Goal: Task Accomplishment & Management: Complete application form

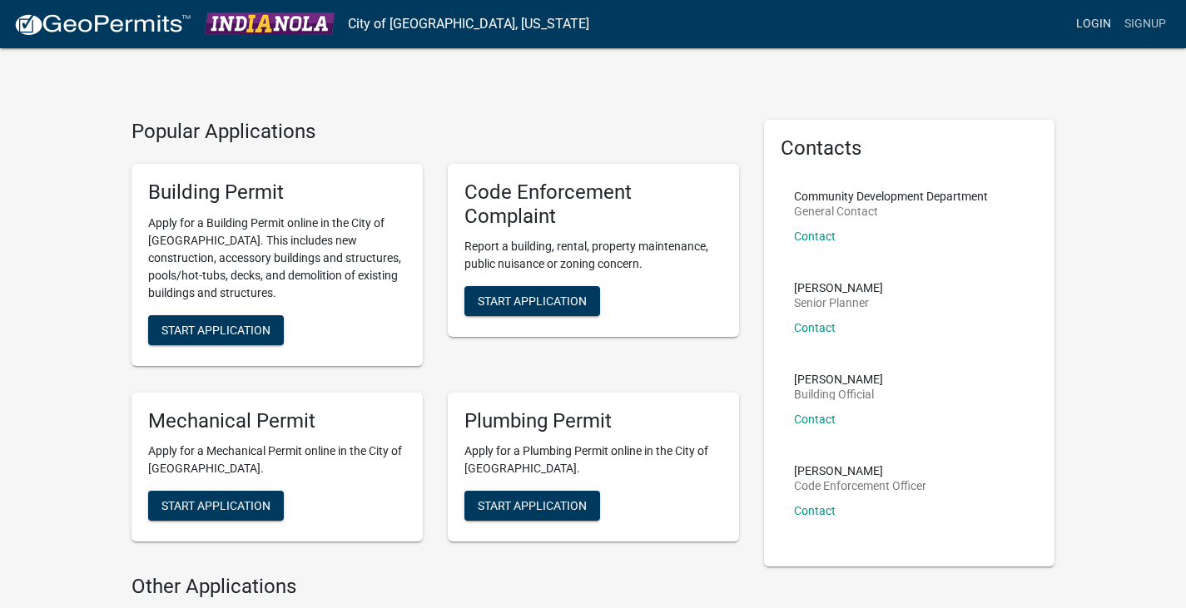
click at [1095, 23] on link "Login" at bounding box center [1093, 24] width 48 height 32
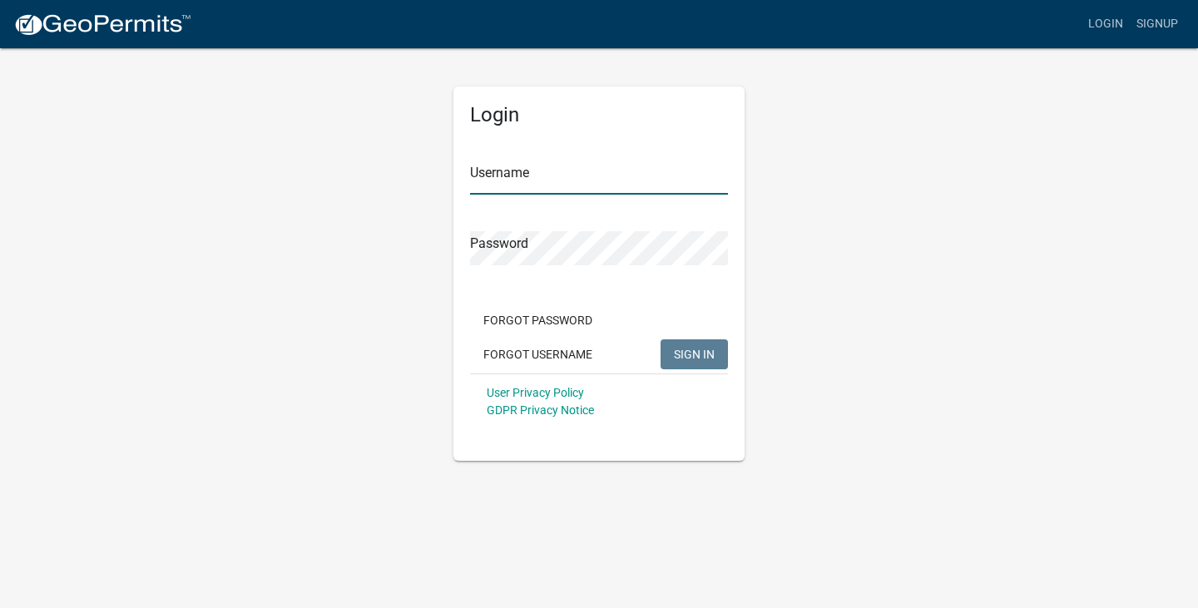
click at [509, 184] on input "Username" at bounding box center [599, 178] width 258 height 34
type input "RDPlumbing"
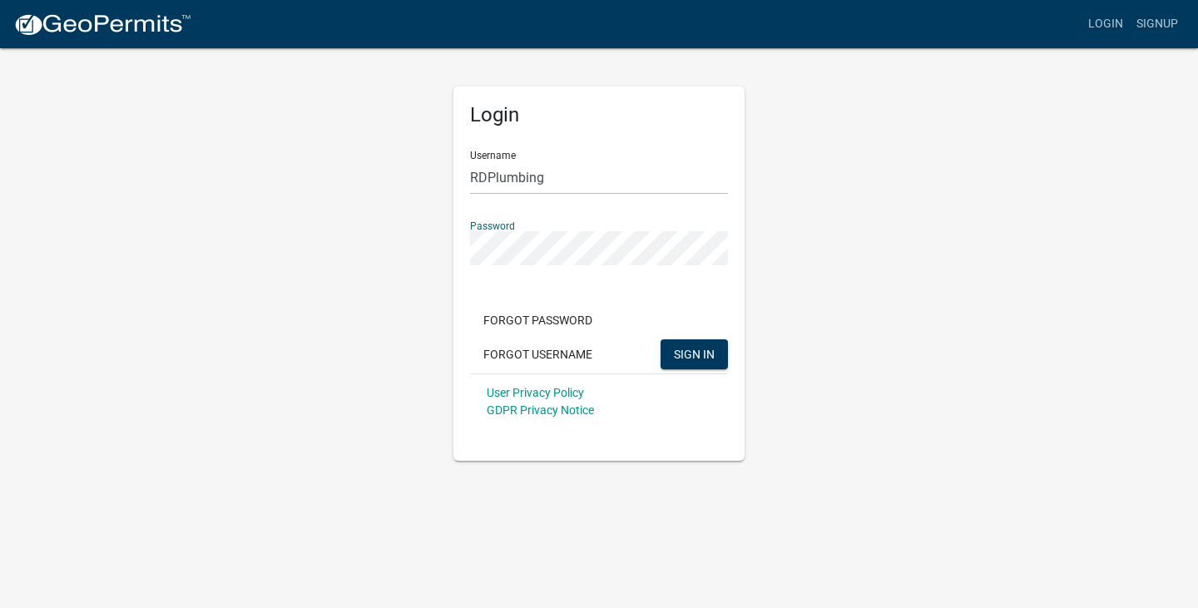
click at [661, 339] on button "SIGN IN" at bounding box center [694, 354] width 67 height 30
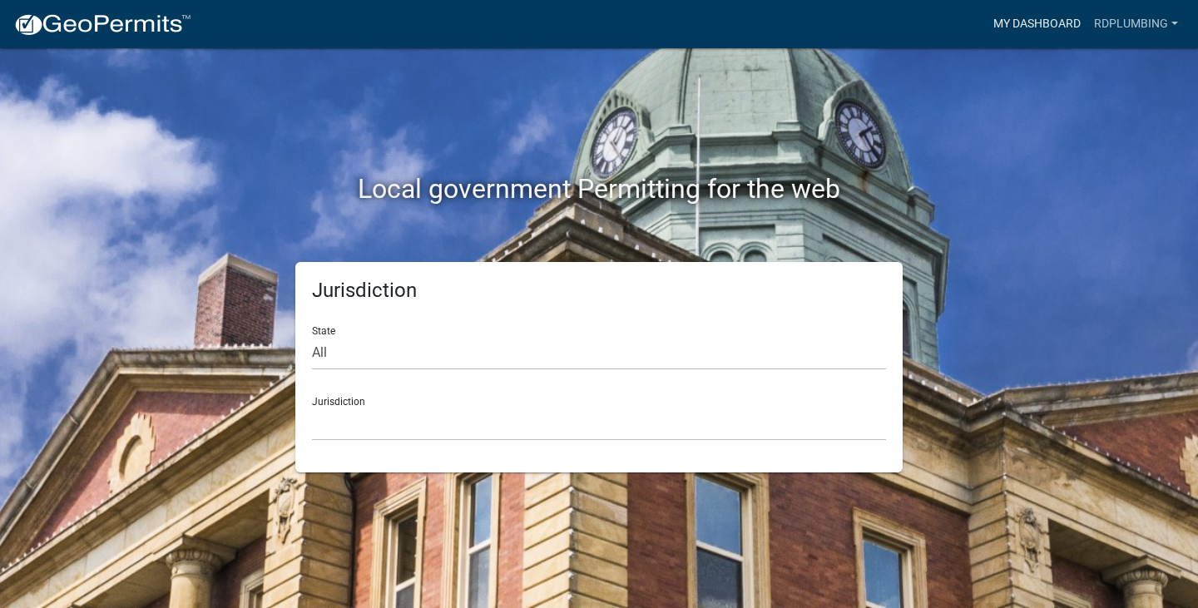
click at [1029, 25] on link "My Dashboard" at bounding box center [1037, 24] width 101 height 32
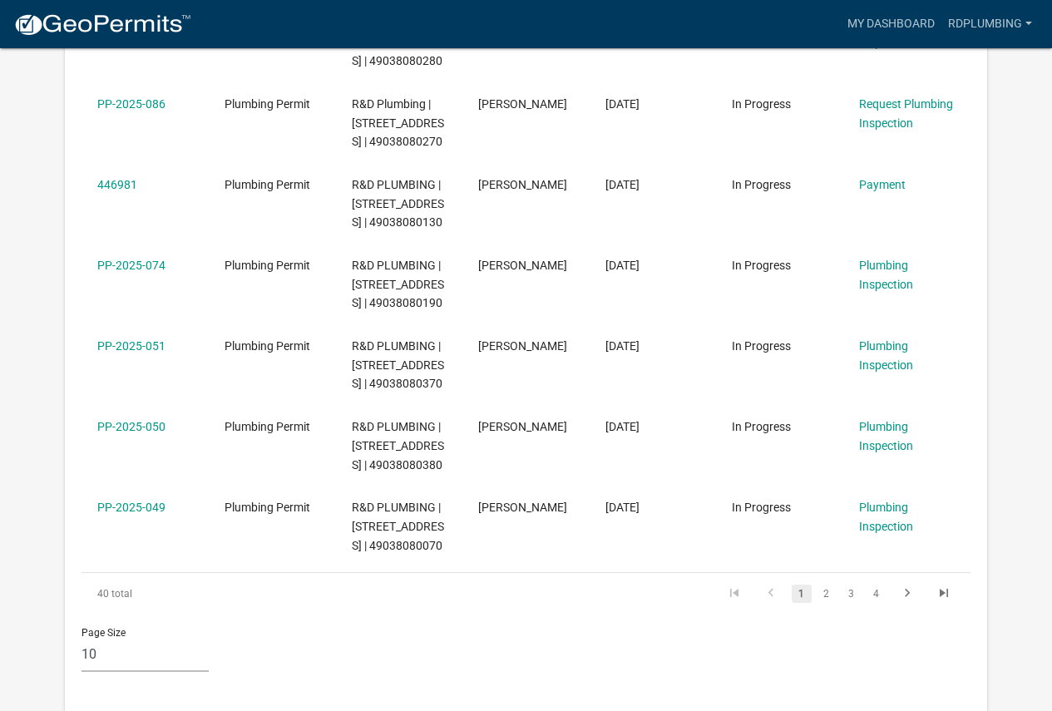
scroll to position [749, 0]
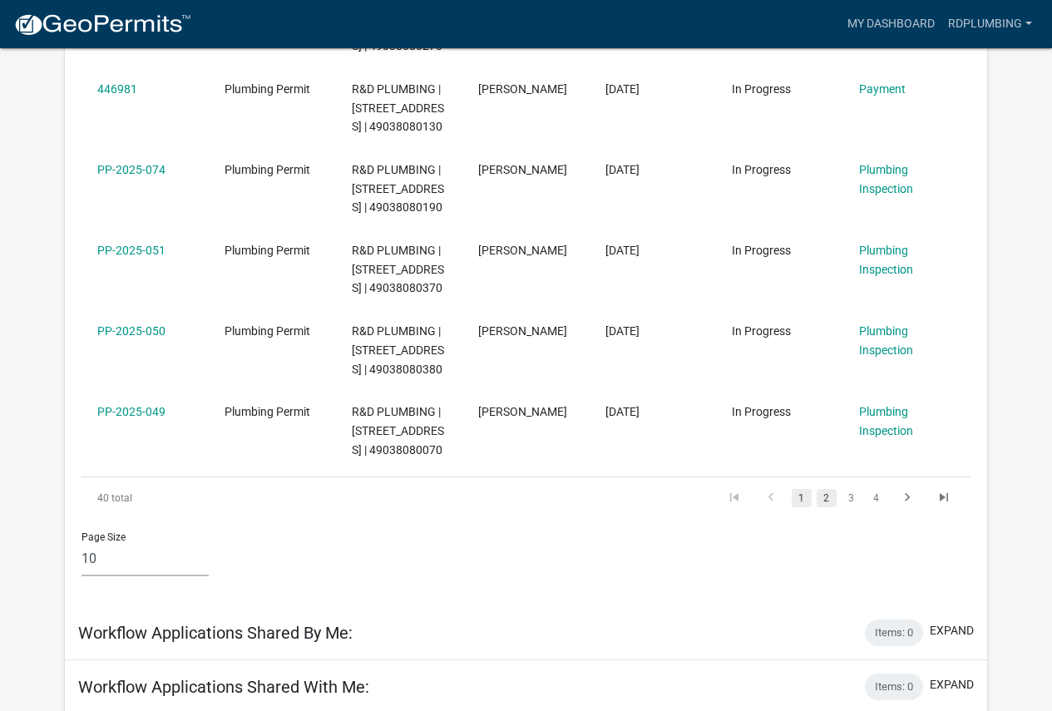
click at [824, 507] on link "2" at bounding box center [827, 498] width 20 height 18
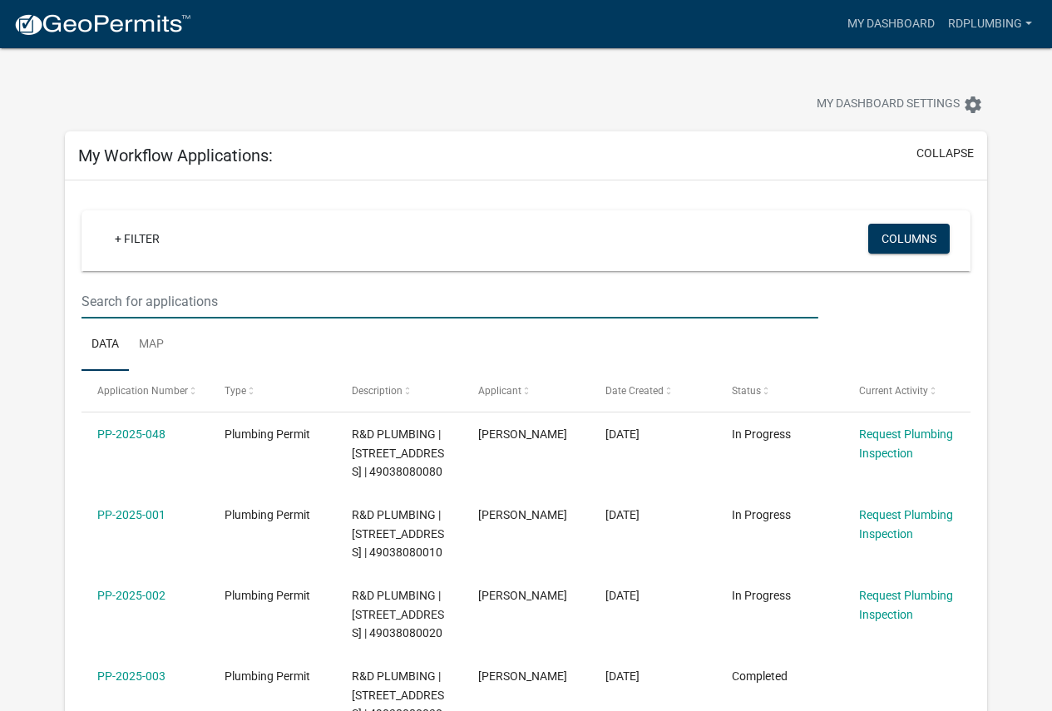
click at [240, 301] on input "text" at bounding box center [450, 302] width 736 height 34
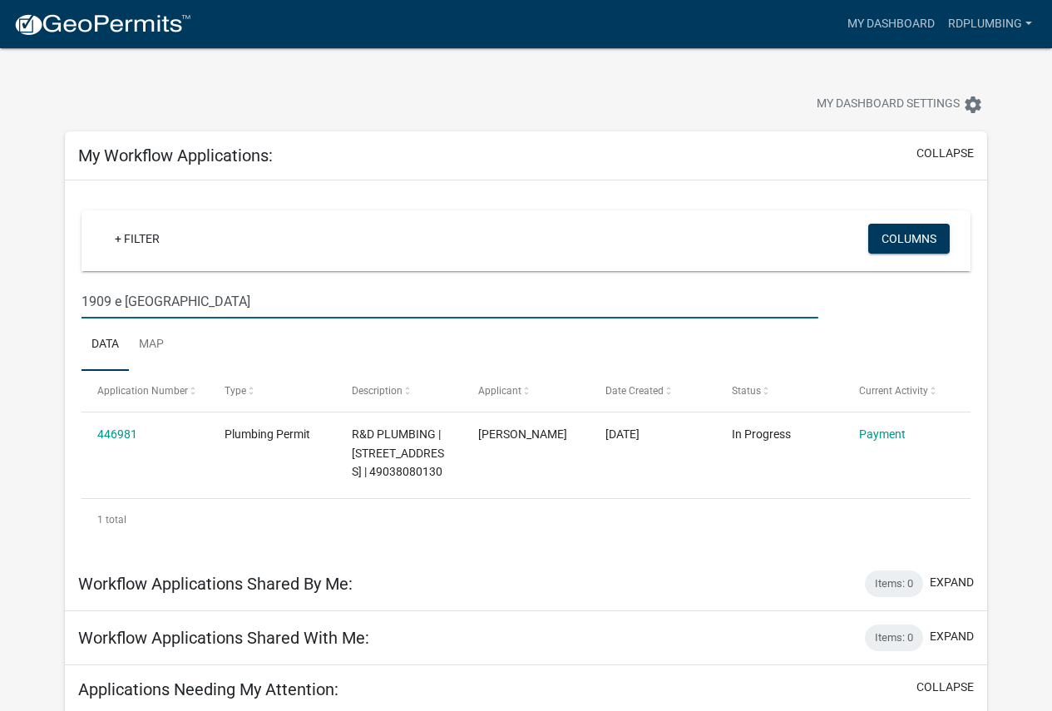
type input "1909 e boston"
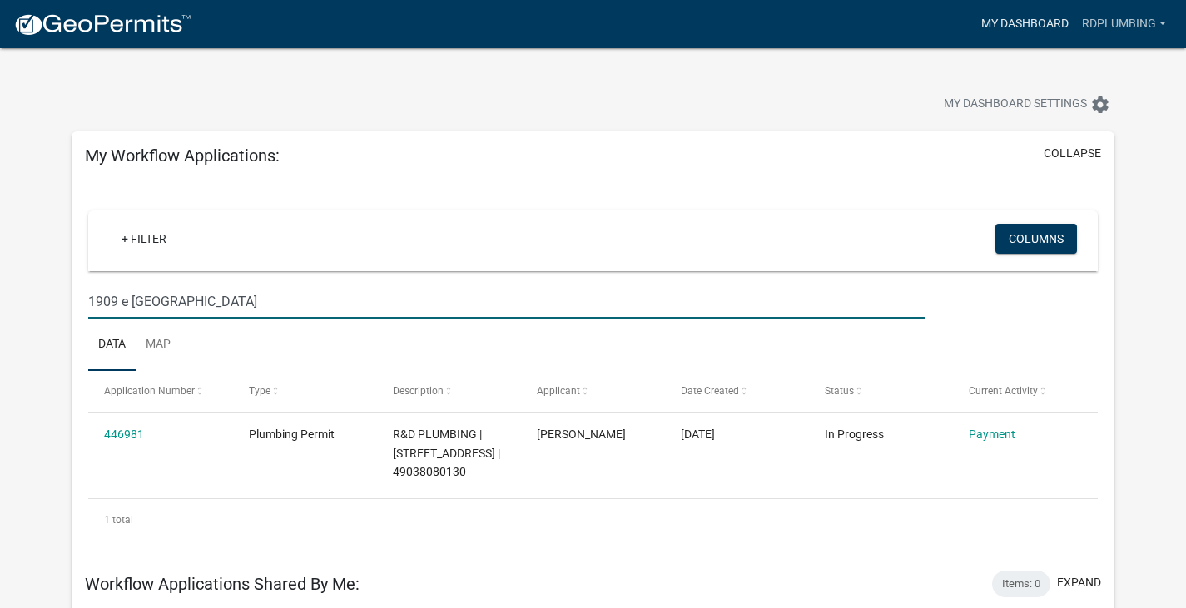
click at [1011, 17] on link "My Dashboard" at bounding box center [1024, 24] width 101 height 32
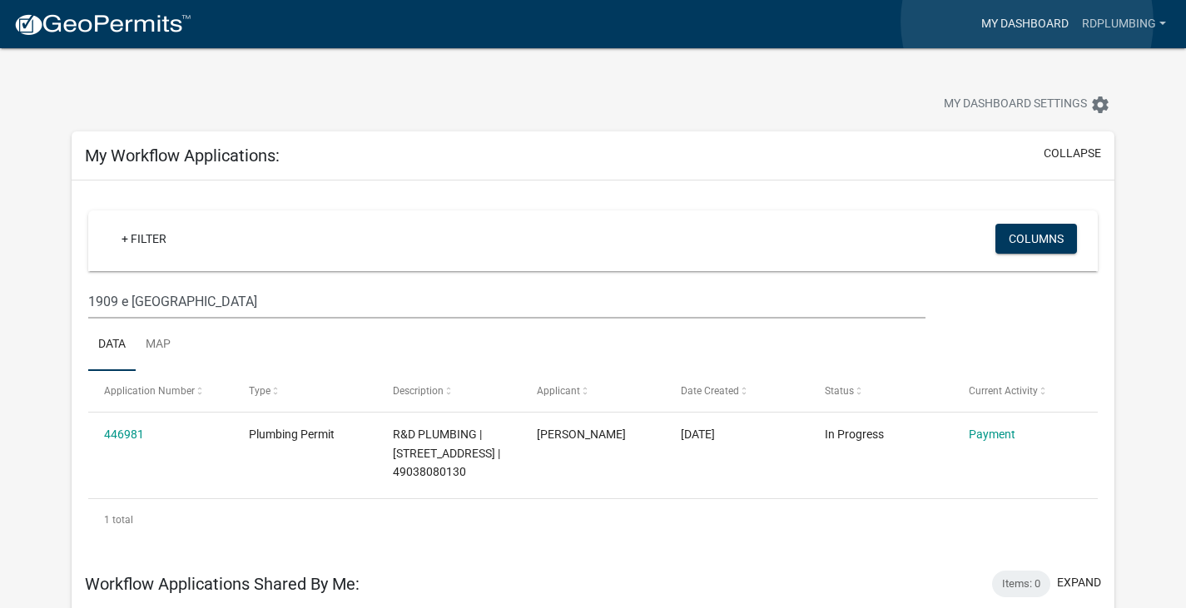
click at [1027, 22] on link "My Dashboard" at bounding box center [1024, 24] width 101 height 32
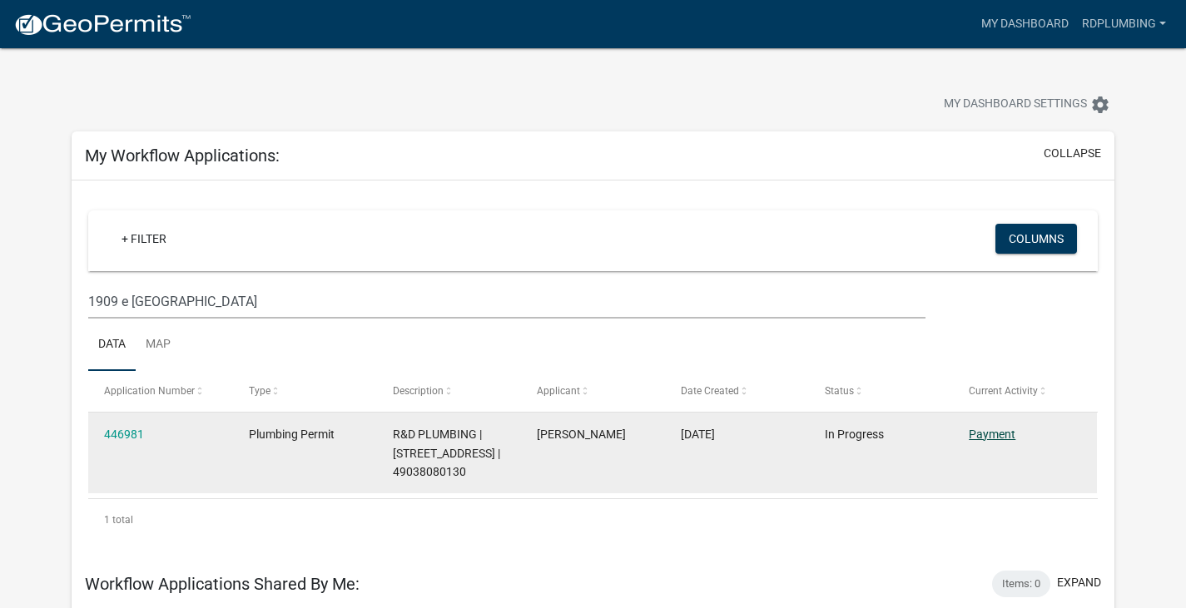
click at [975, 438] on link "Payment" at bounding box center [991, 434] width 47 height 13
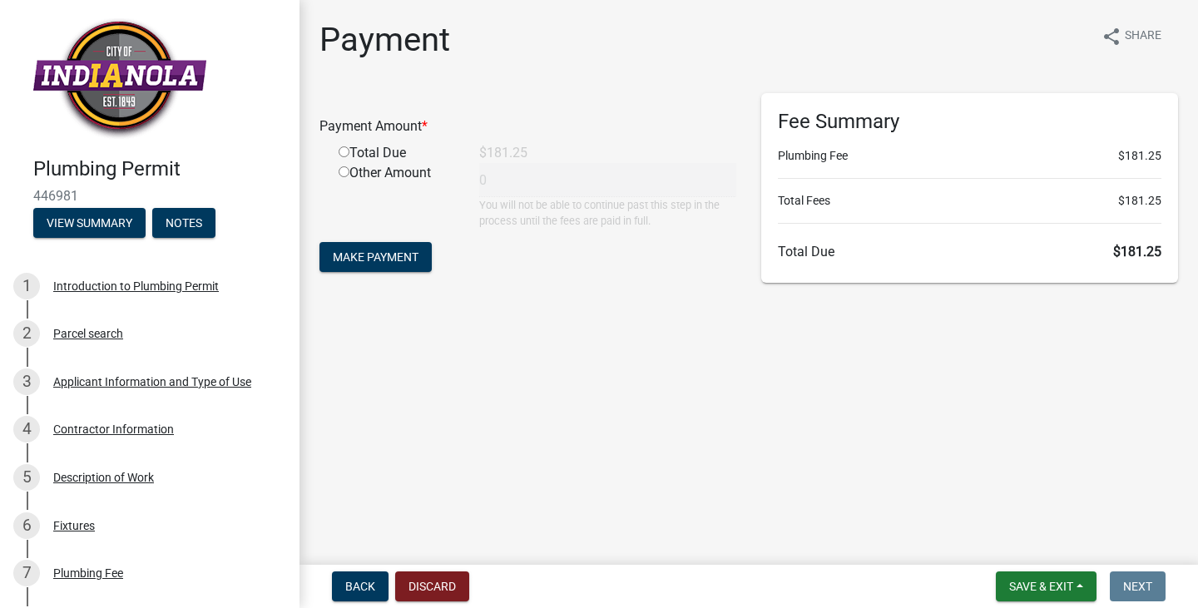
click at [344, 151] on input "radio" at bounding box center [344, 151] width 11 height 11
radio input "true"
type input "181.25"
click at [389, 264] on span "Make Payment" at bounding box center [376, 256] width 86 height 13
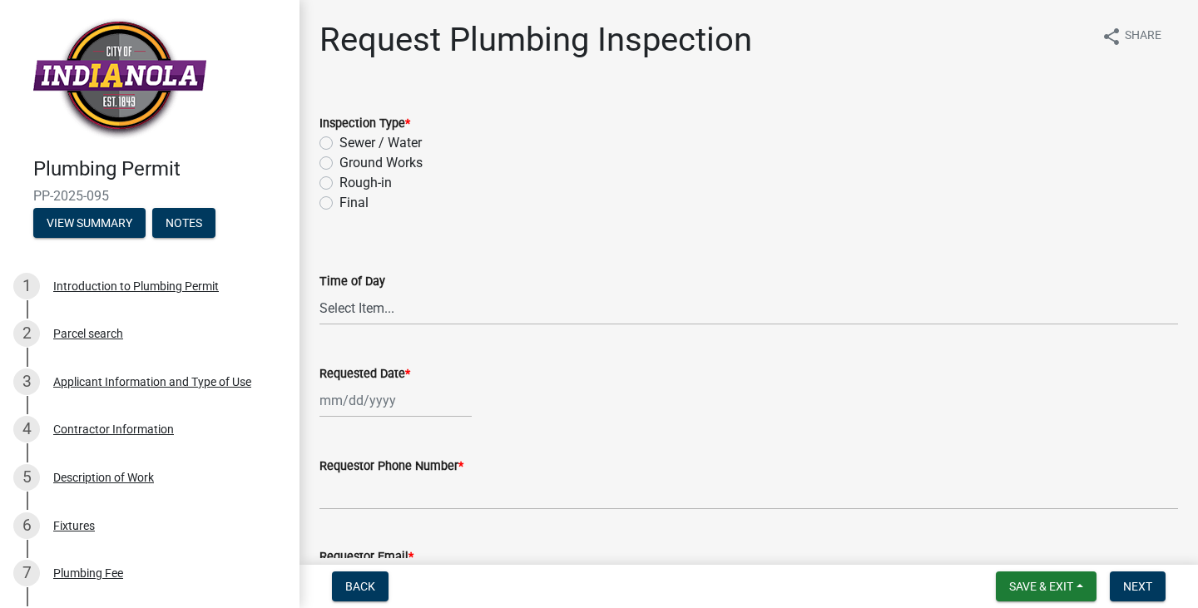
click at [339, 181] on label "Rough-in" at bounding box center [365, 183] width 52 height 20
click at [339, 181] on input "Rough-in" at bounding box center [344, 178] width 11 height 11
radio input "true"
click at [389, 310] on select "Select Item... AM PM" at bounding box center [748, 308] width 859 height 34
click at [319, 291] on select "Select Item... AM PM" at bounding box center [748, 308] width 859 height 34
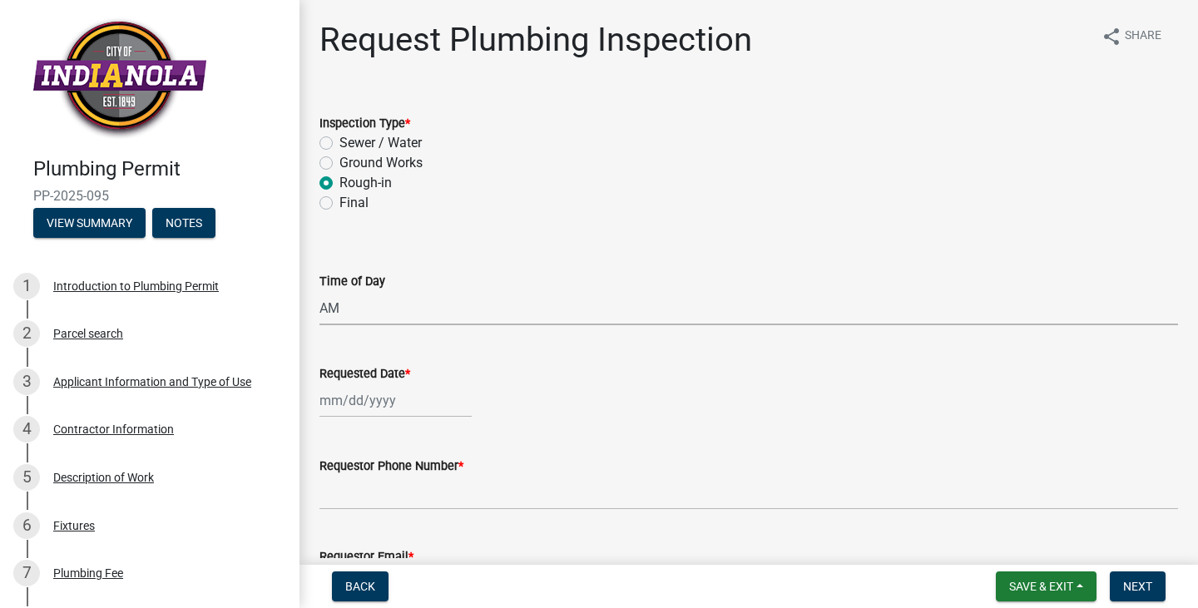
select select "5e6fc4d6-0be1-48fa-8ebd-0c1600940a56"
click at [403, 412] on div at bounding box center [395, 401] width 152 height 34
select select "8"
select select "2025"
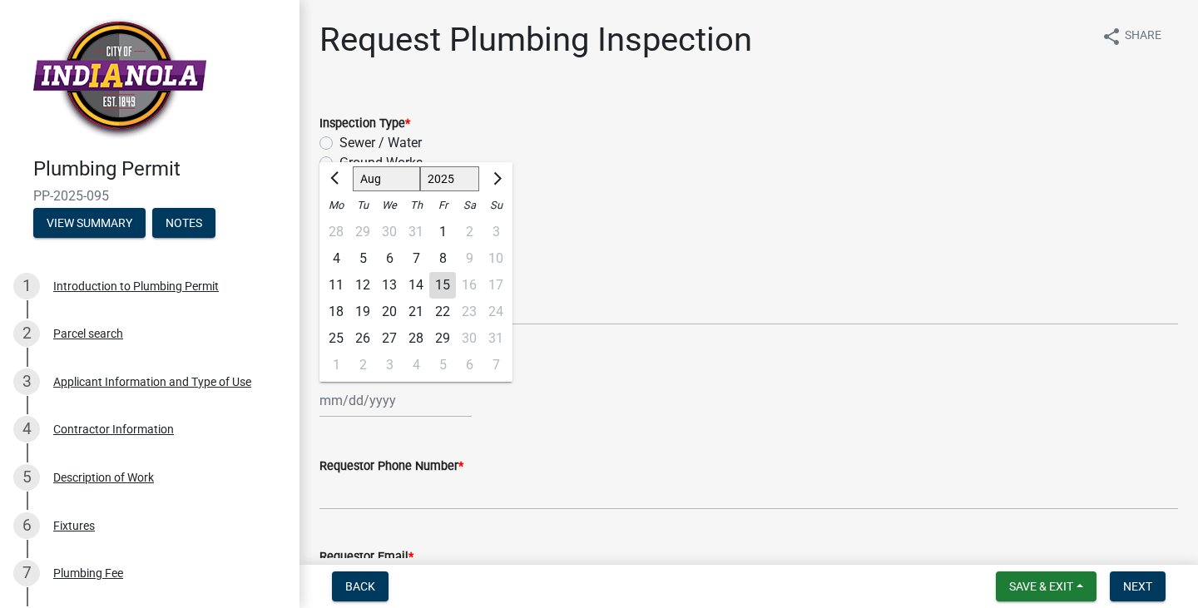
click at [339, 312] on div "18" at bounding box center [336, 312] width 27 height 27
type input "[DATE]"
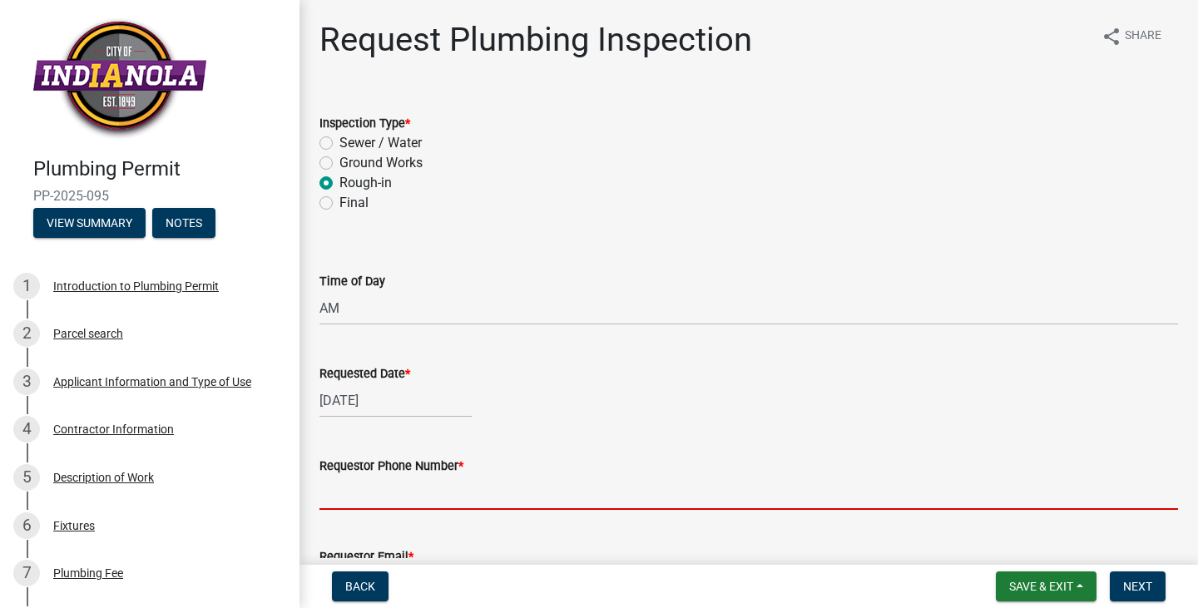
click at [383, 488] on input "Requestor Phone Number *" at bounding box center [748, 493] width 859 height 34
type input "[PHONE_NUMBER]"
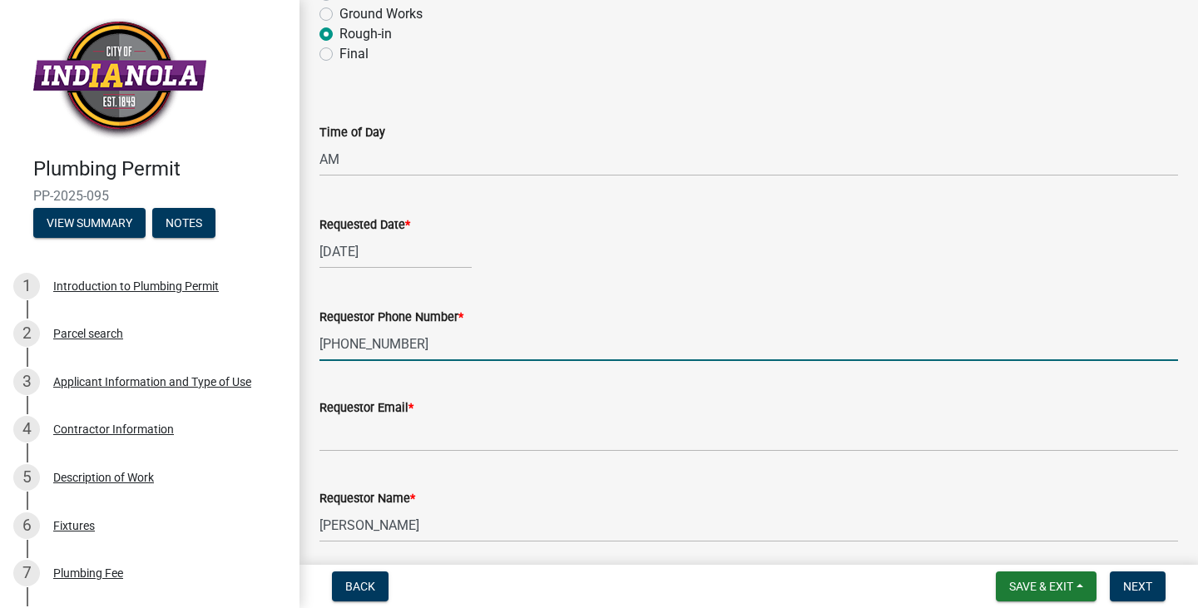
scroll to position [250, 0]
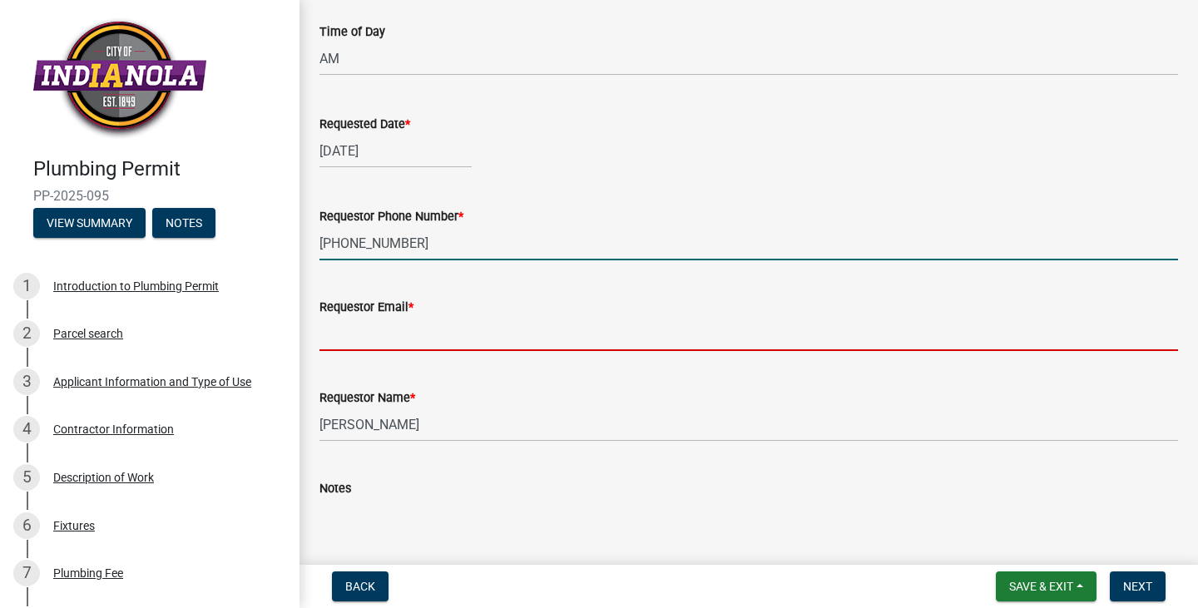
click at [351, 338] on input "Requestor Email *" at bounding box center [748, 334] width 859 height 34
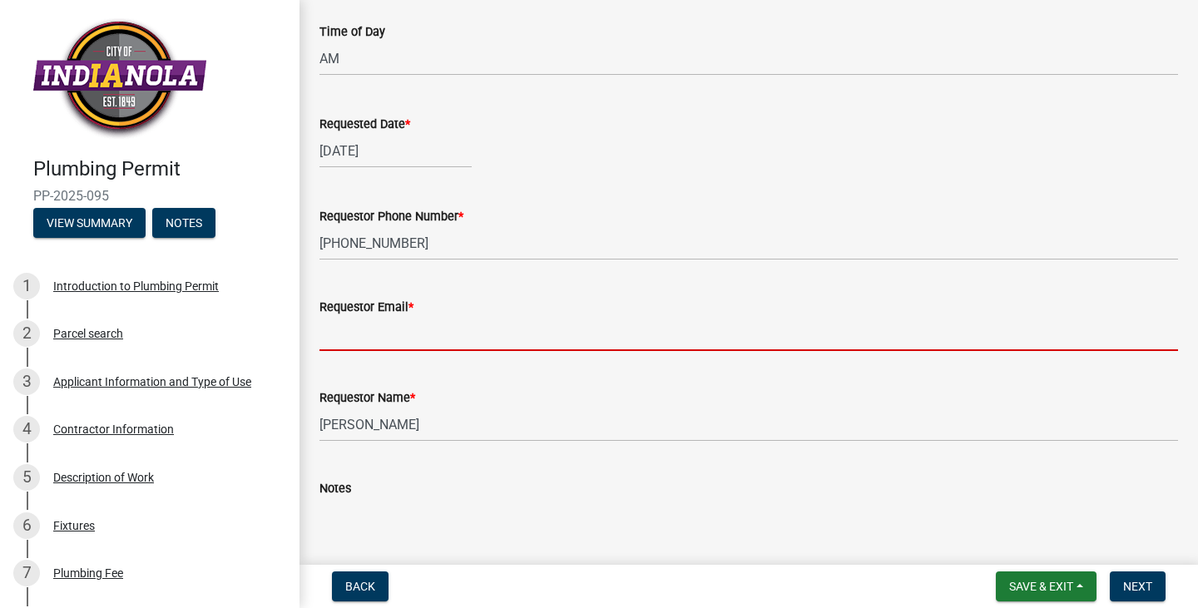
type input "[PERSON_NAME][EMAIL_ADDRESS][DOMAIN_NAME]"
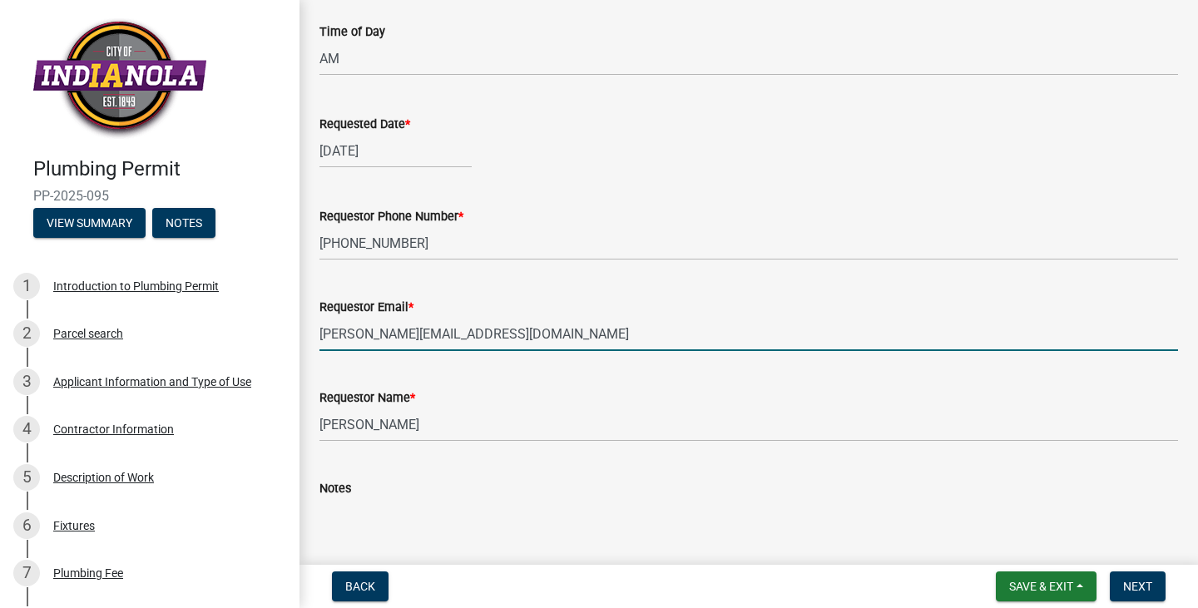
scroll to position [333, 0]
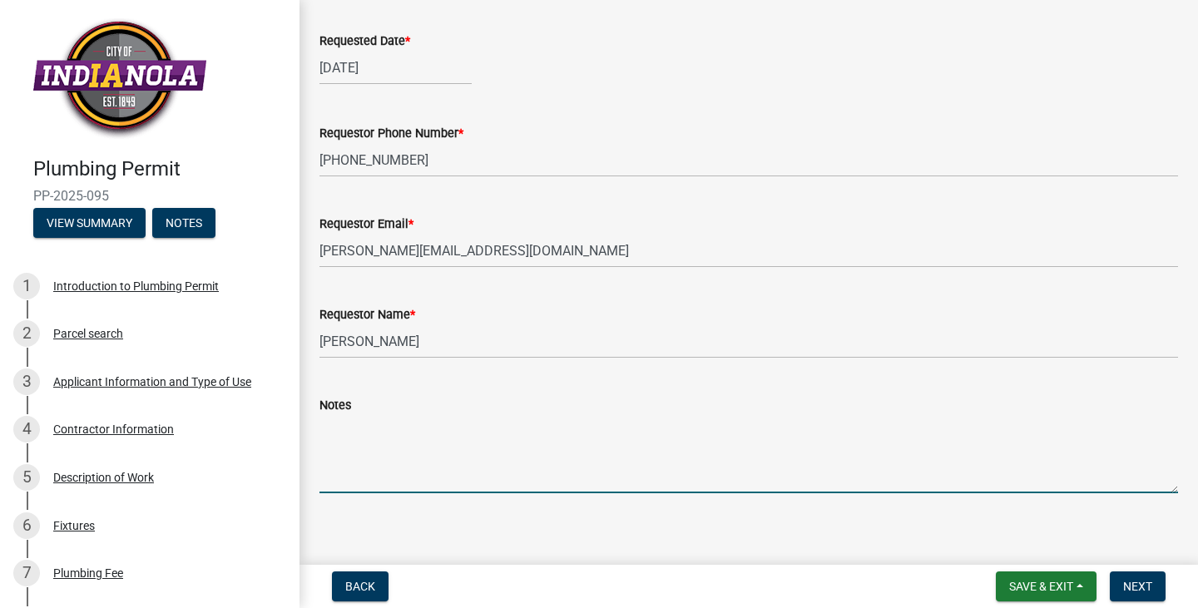
click at [322, 422] on textarea "Notes" at bounding box center [748, 454] width 859 height 78
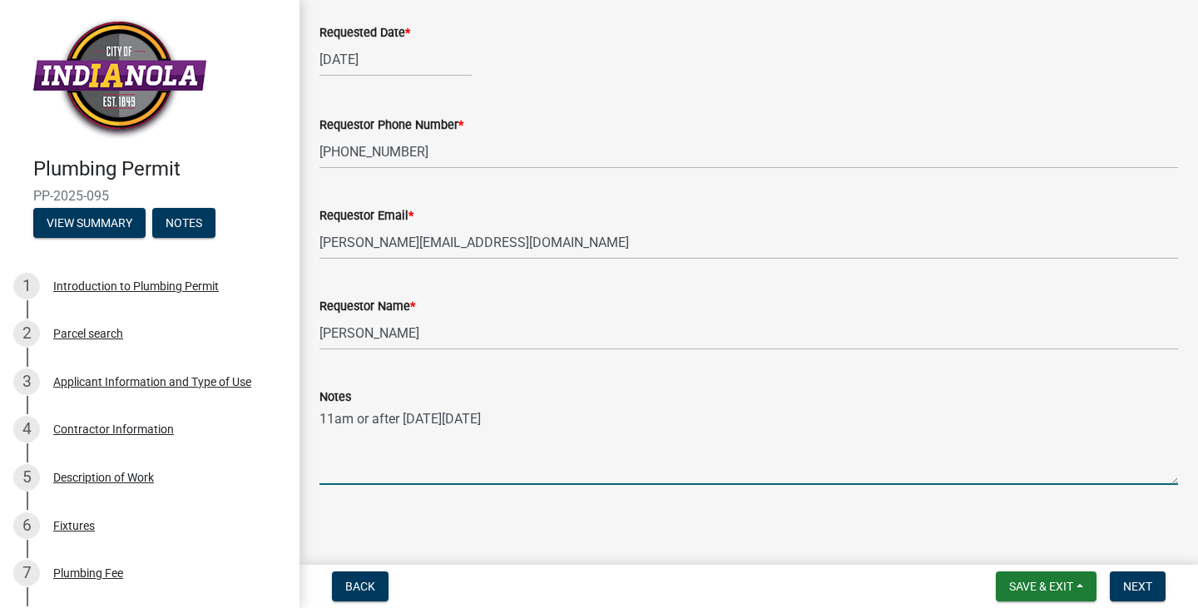
scroll to position [346, 0]
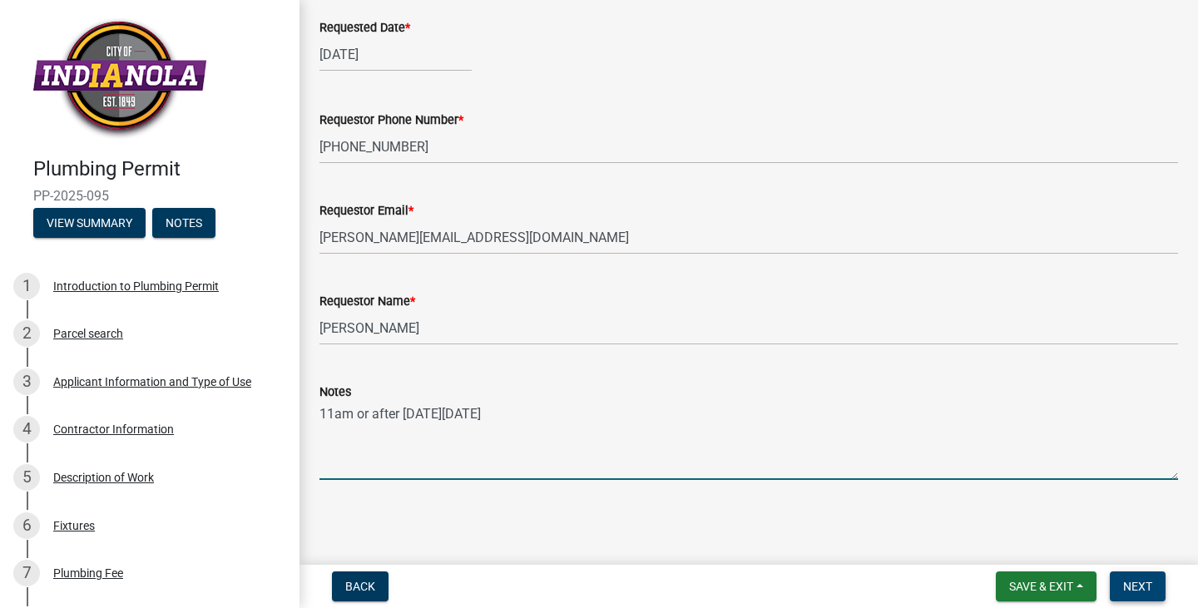
type textarea "11am or after [DATE][DATE]"
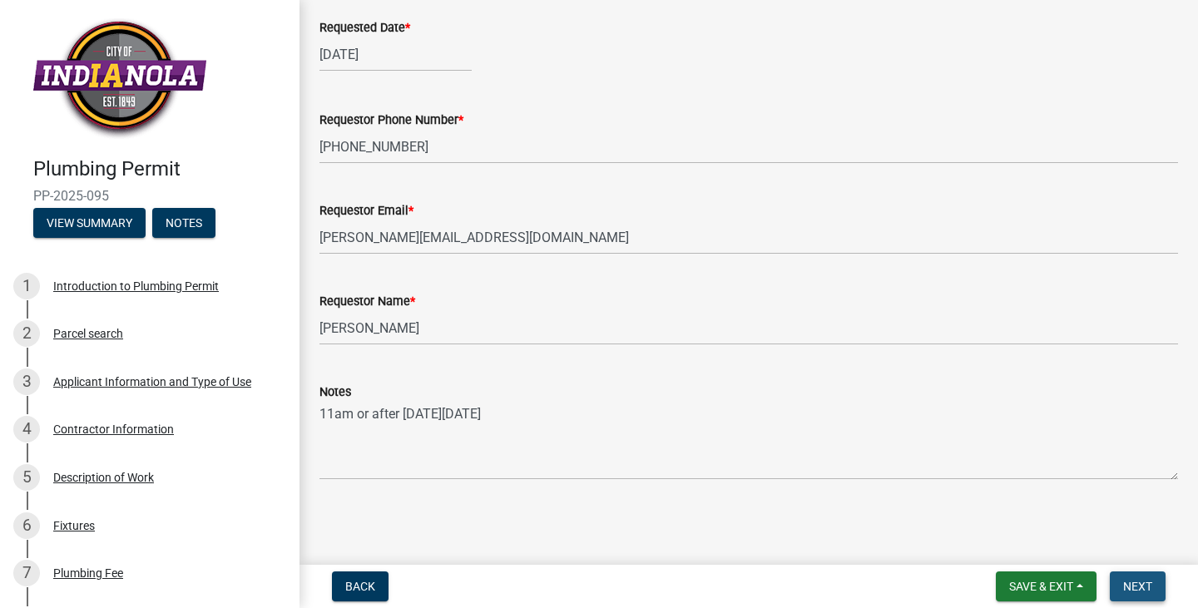
click at [1141, 582] on span "Next" at bounding box center [1137, 586] width 29 height 13
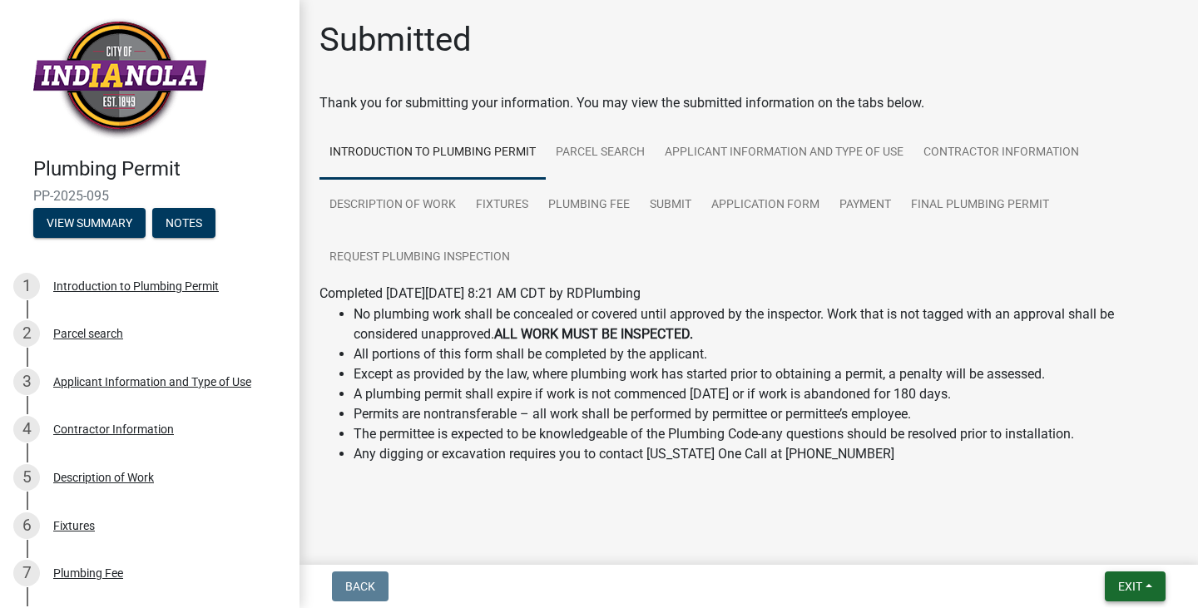
click at [1141, 582] on span "Exit" at bounding box center [1130, 586] width 24 height 13
click at [1069, 541] on button "Save & Exit" at bounding box center [1098, 543] width 133 height 40
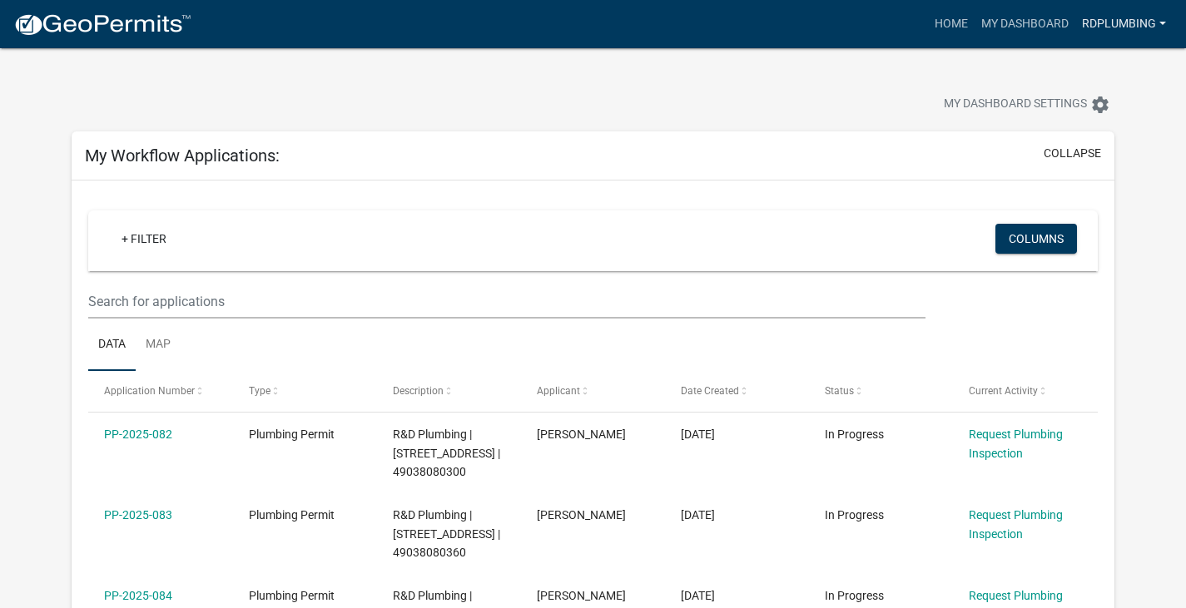
click at [1105, 27] on link "RDPlumbing" at bounding box center [1123, 24] width 97 height 32
click at [1097, 121] on link "Logout" at bounding box center [1105, 122] width 133 height 40
